Goal: Task Accomplishment & Management: Manage account settings

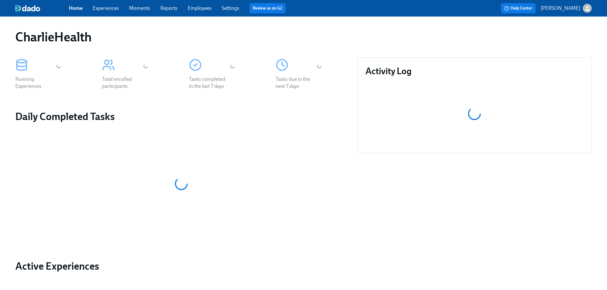
click at [198, 5] on link "Employees" at bounding box center [200, 8] width 24 height 6
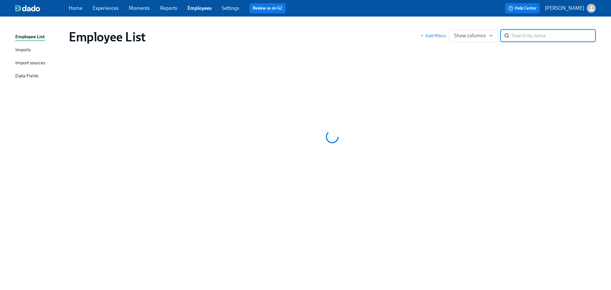
click at [529, 17] on div "Employee List Imports Import sources Data Fields Employee List Add filters Show…" at bounding box center [305, 154] width 611 height 274
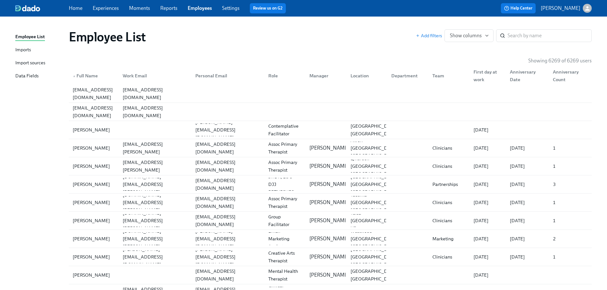
click at [309, 31] on div "Employee List" at bounding box center [242, 36] width 347 height 15
click at [304, 25] on div "Employee List Add filters Show columns ​" at bounding box center [330, 36] width 533 height 25
click at [316, 31] on div "Employee List" at bounding box center [242, 36] width 347 height 15
click at [315, 30] on div "Employee List" at bounding box center [242, 36] width 347 height 15
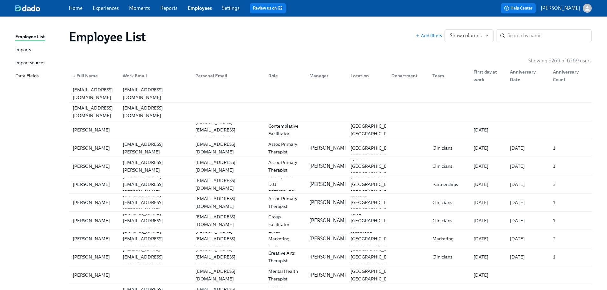
click at [315, 31] on div "Employee List" at bounding box center [242, 36] width 347 height 15
click at [547, 40] on input "search" at bounding box center [549, 35] width 84 height 13
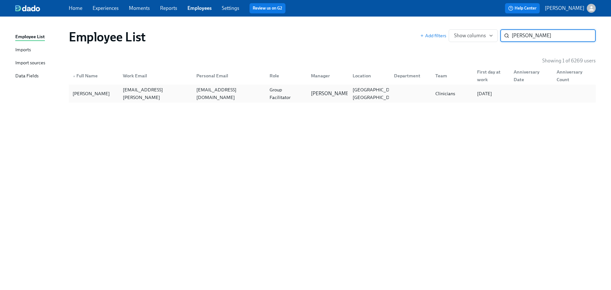
type input "arington"
click at [208, 99] on div "haleynarington@gmail.com" at bounding box center [227, 93] width 73 height 13
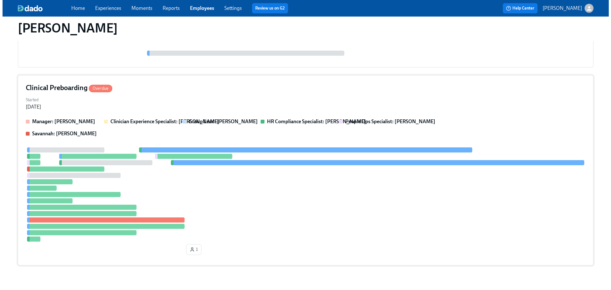
scroll to position [138, 0]
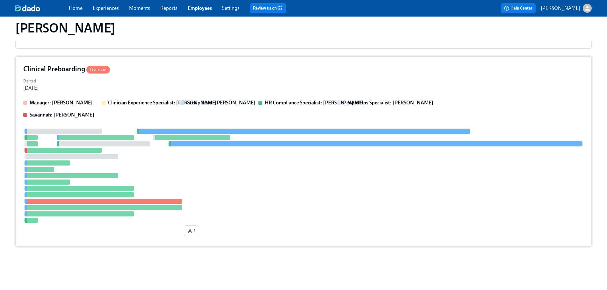
click at [312, 103] on strong "HR Compliance Specialist: Michelle Winograd" at bounding box center [314, 103] width 99 height 6
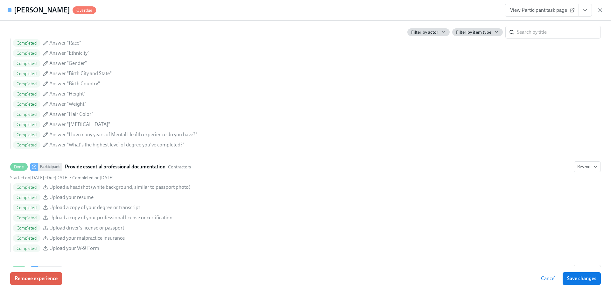
scroll to position [1270, 0]
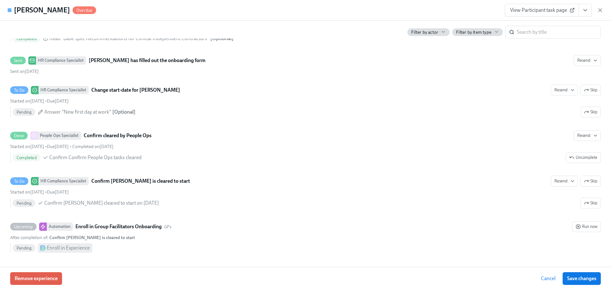
click at [589, 12] on button "View task page" at bounding box center [585, 10] width 13 height 13
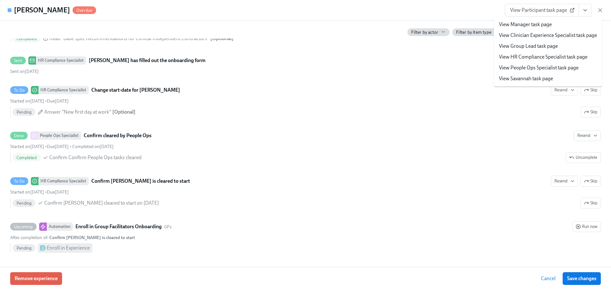
click at [559, 54] on link "View HR Compliance Specialist task page" at bounding box center [543, 56] width 89 height 7
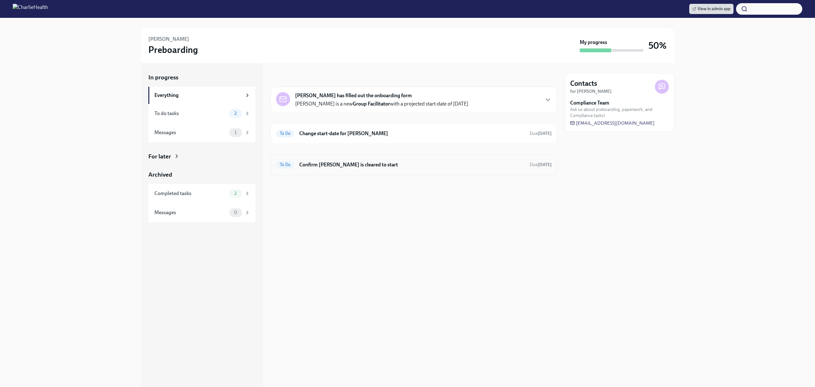
click at [366, 167] on h6 "Confirm [PERSON_NAME] is cleared to start" at bounding box center [411, 164] width 225 height 7
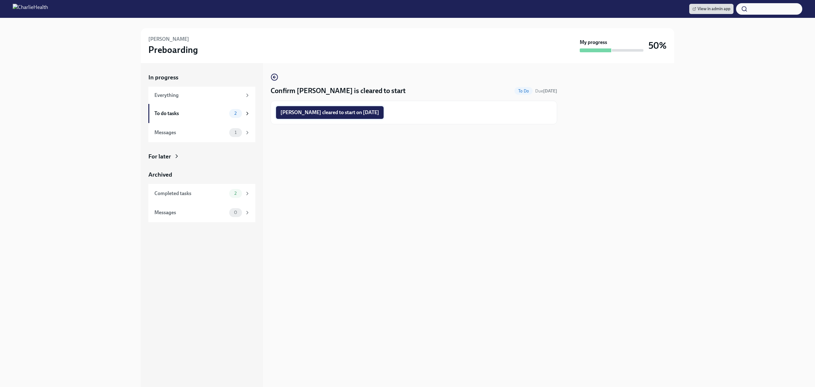
click at [348, 110] on span "[PERSON_NAME] cleared to start on [DATE]" at bounding box center [330, 112] width 99 height 6
